Goal: Task Accomplishment & Management: Use online tool/utility

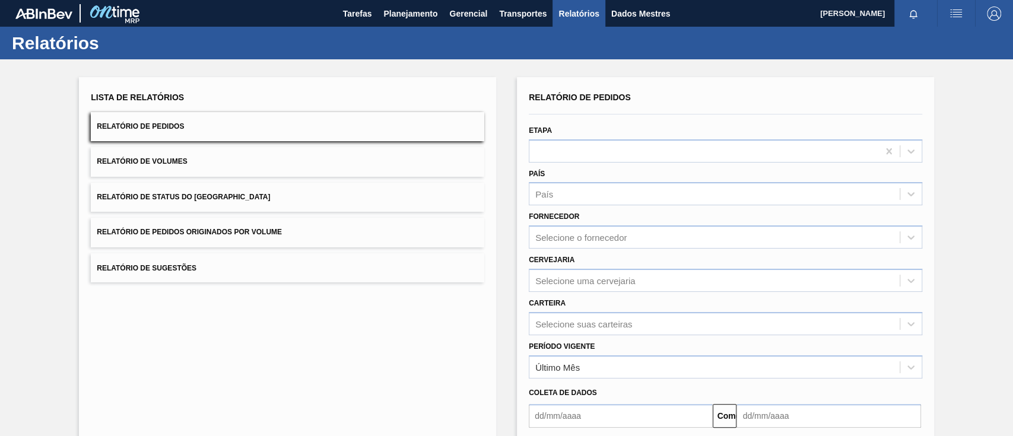
click at [256, 232] on font "Relatório de Pedidos Originados por Volume" at bounding box center [189, 233] width 185 height 8
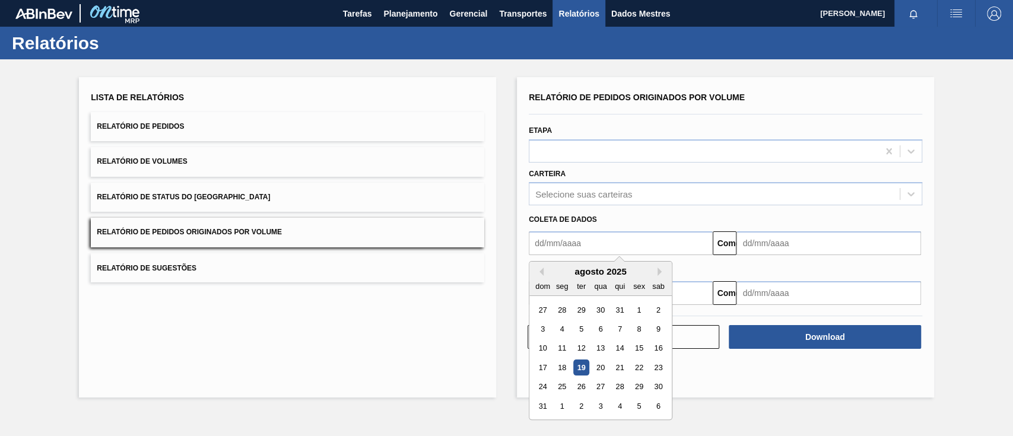
click at [551, 244] on input "text" at bounding box center [621, 244] width 184 height 24
click at [539, 280] on div "dom" at bounding box center [543, 286] width 16 height 16
click at [543, 277] on div "dom segmento ter qua aqui sexo sab" at bounding box center [601, 286] width 142 height 19
click at [543, 275] on button "[PERSON_NAME]" at bounding box center [540, 272] width 8 height 8
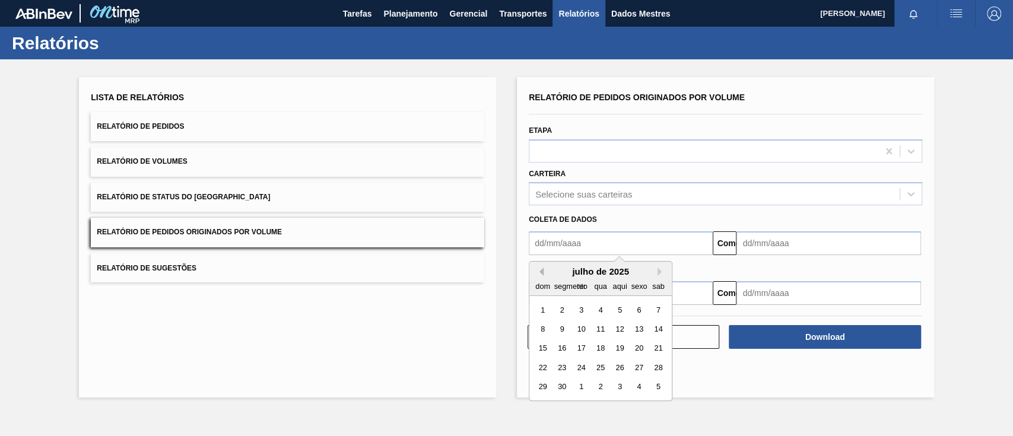
click at [543, 275] on button "[PERSON_NAME]" at bounding box center [540, 272] width 8 height 8
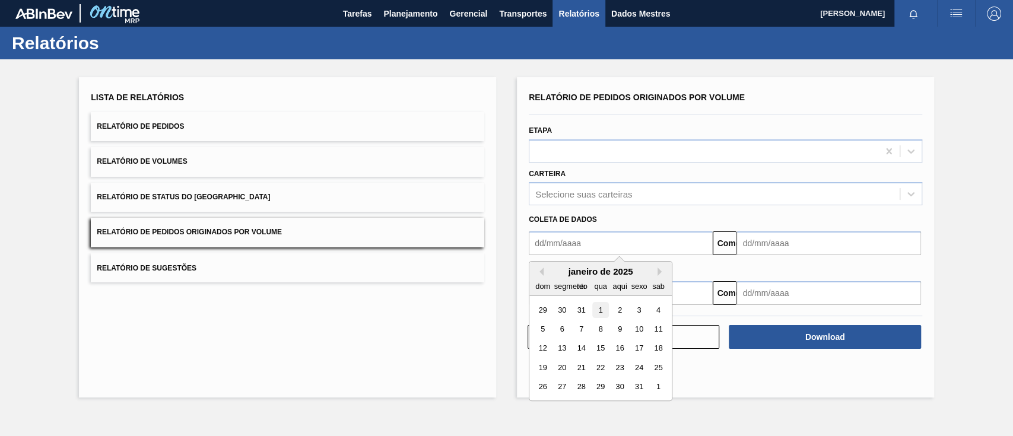
click at [601, 308] on div "1" at bounding box center [601, 310] width 16 height 16
type input "[DATE]"
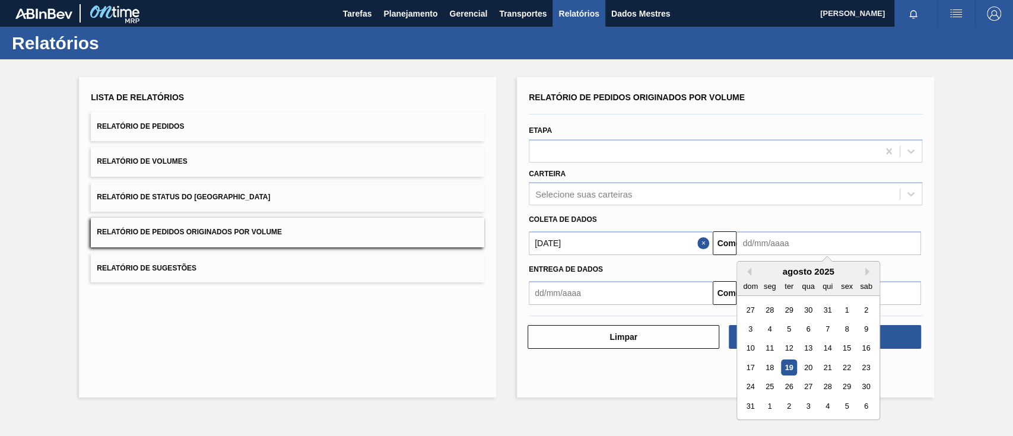
click at [785, 238] on input "text" at bounding box center [829, 244] width 184 height 24
click at [814, 309] on div "30" at bounding box center [809, 310] width 16 height 16
type input "[DATE]"
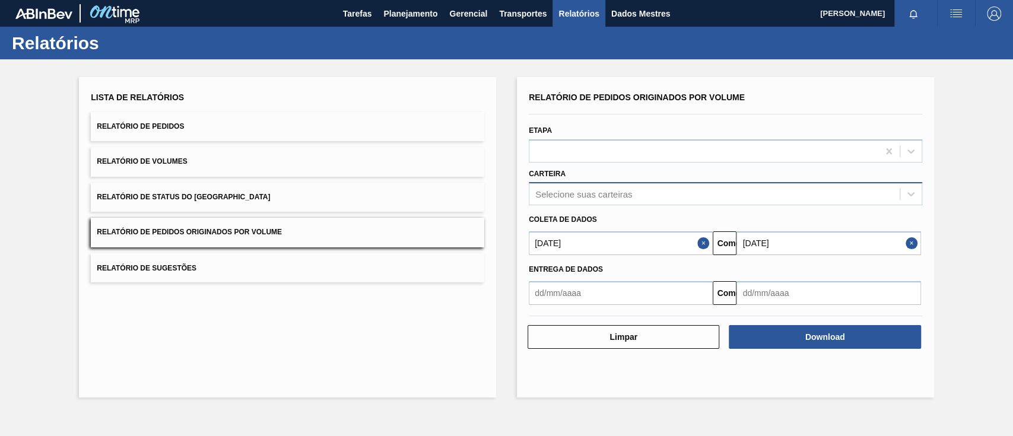
click at [597, 196] on font "Selecione suas carteiras" at bounding box center [584, 194] width 97 height 10
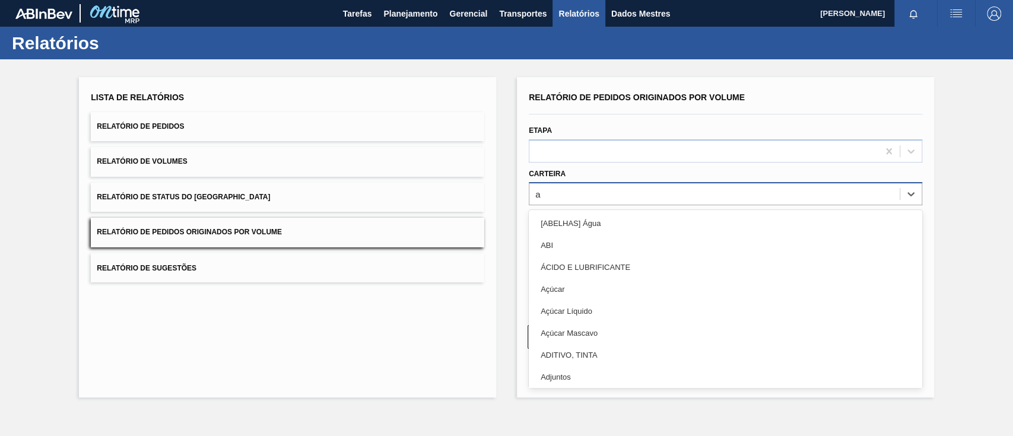
type input "aç"
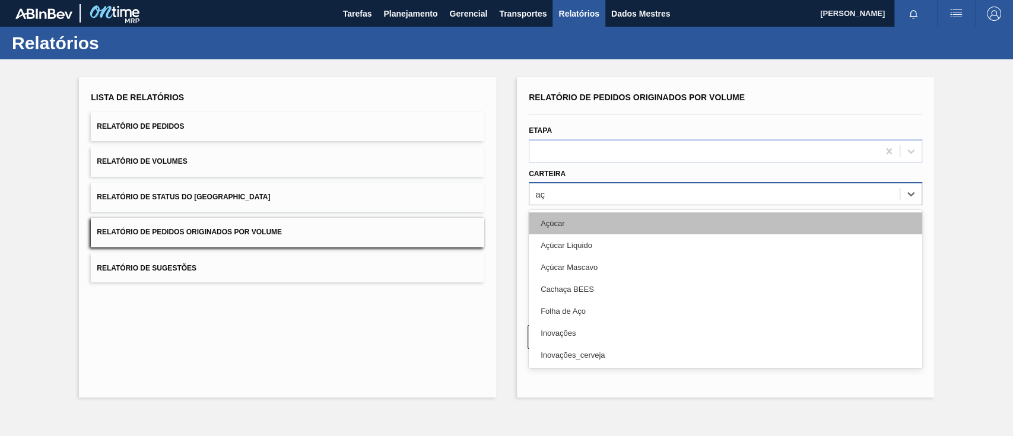
click at [607, 231] on div "Açúcar" at bounding box center [726, 224] width 394 height 22
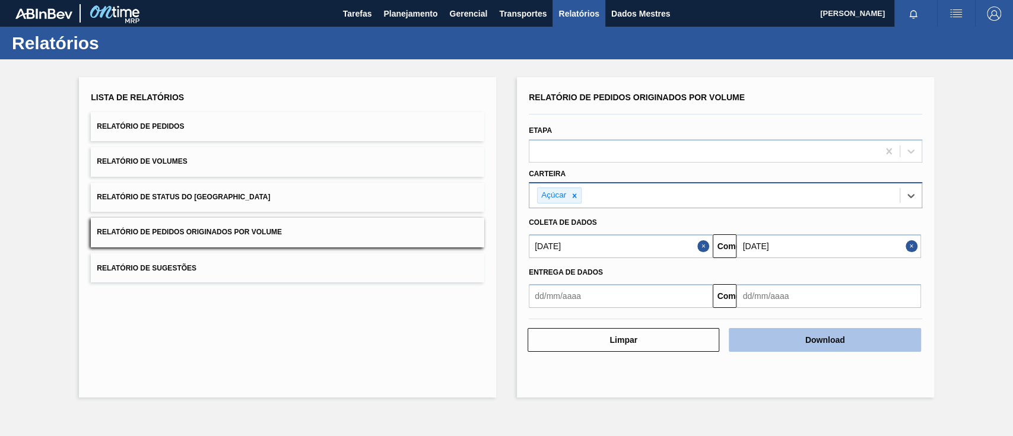
click at [790, 335] on button "Download" at bounding box center [825, 340] width 192 height 24
